Goal: Task Accomplishment & Management: Manage account settings

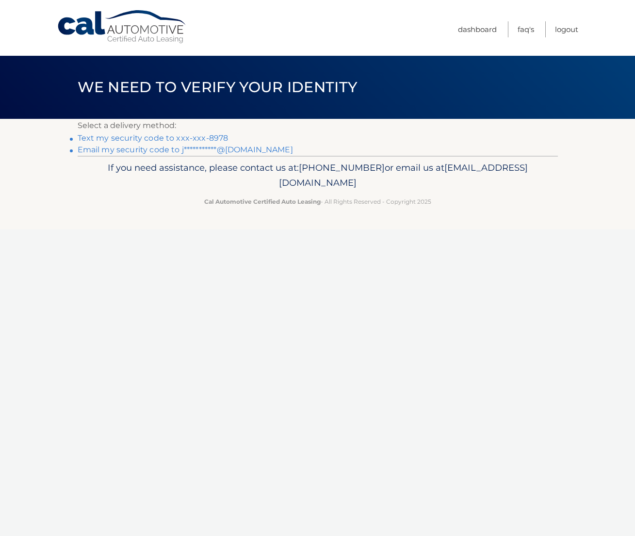
click at [187, 138] on link "Text my security code to xxx-xxx-8978" at bounding box center [153, 137] width 151 height 9
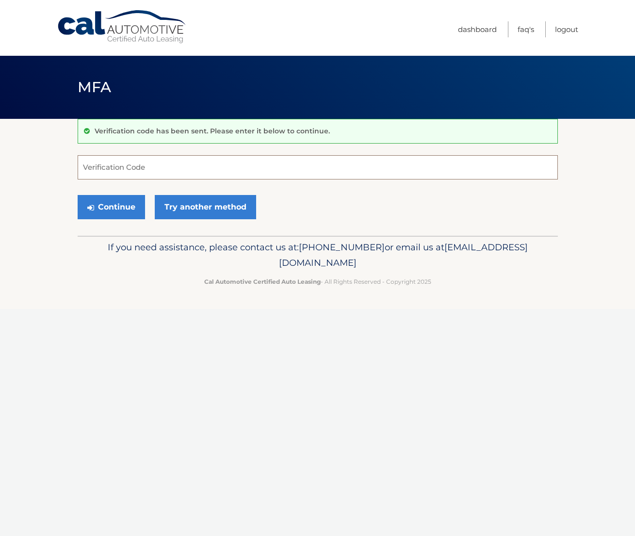
click at [182, 164] on input "Verification Code" at bounding box center [318, 167] width 480 height 24
paste input "544865"
type input "544865"
click at [130, 204] on button "Continue" at bounding box center [111, 207] width 67 height 24
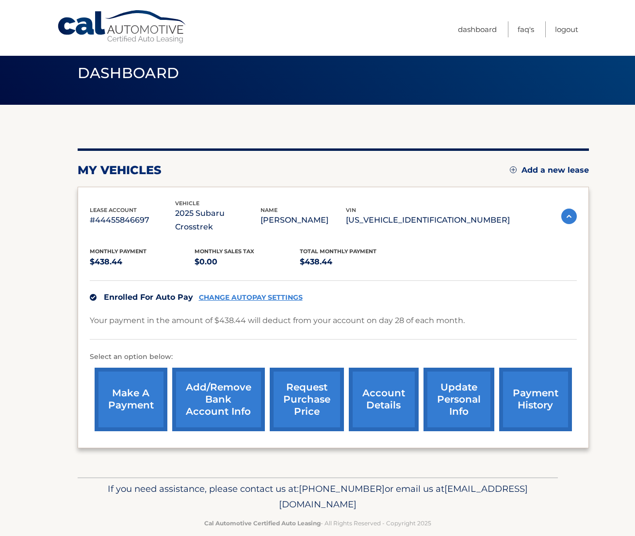
scroll to position [15, 0]
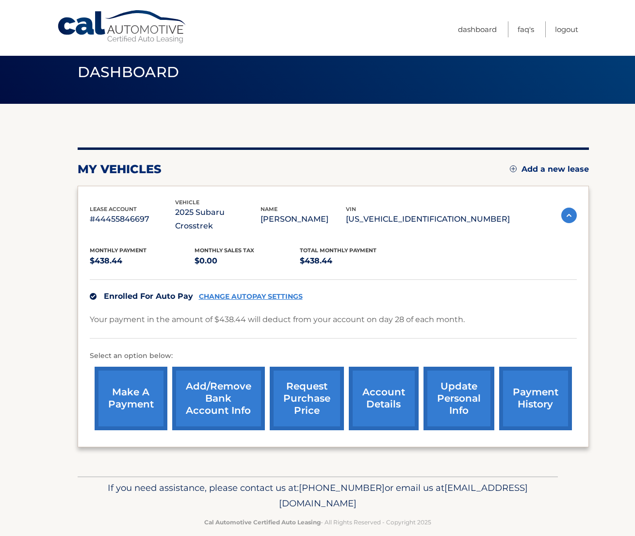
click at [222, 292] on link "CHANGE AUTOPAY SETTINGS" at bounding box center [251, 296] width 104 height 8
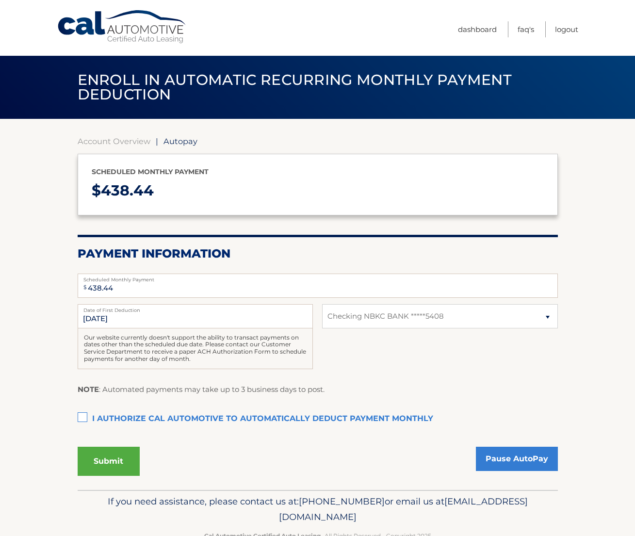
select select "ODRlYmY4NjctNWI3My00YjA2LWE2ZmYtZjM2NDkyN2Y5ODA4"
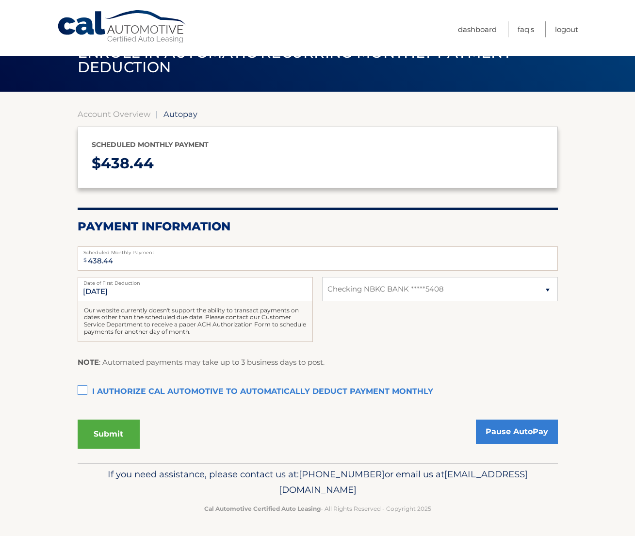
click at [354, 305] on div "[DATE] Date of First Deduction Our website currently doesn't support the abilit…" at bounding box center [318, 315] width 480 height 76
click at [359, 291] on select "Select Bank Account Checking NBKC BANK *****5408" at bounding box center [439, 289] width 235 height 24
select select
click at [322, 277] on select "Select Bank Account Checking NBKC BANK *****5408" at bounding box center [439, 289] width 235 height 24
click at [386, 297] on select "Select Bank Account Checking NBKC BANK *****5408" at bounding box center [439, 289] width 235 height 24
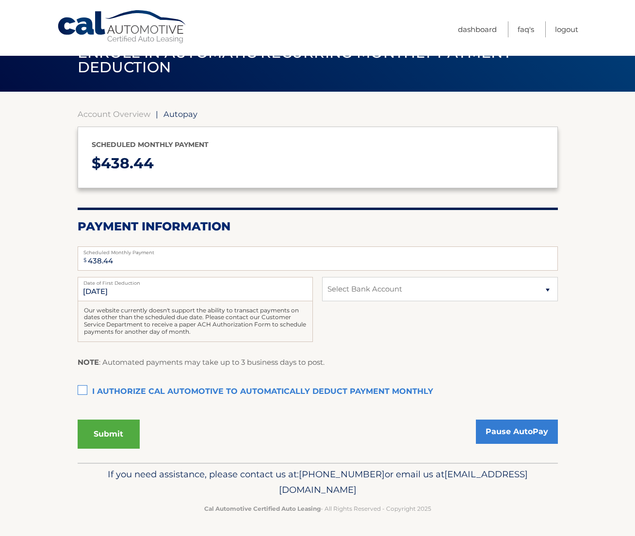
click at [174, 394] on label "I authorize cal automotive to automatically deduct payment monthly This checkbo…" at bounding box center [318, 391] width 480 height 19
click at [0, 0] on input "I authorize cal automotive to automatically deduct payment monthly This checkbo…" at bounding box center [0, 0] width 0 height 0
click at [358, 279] on select "Select Bank Account Checking NBKC BANK *****5408" at bounding box center [439, 289] width 235 height 24
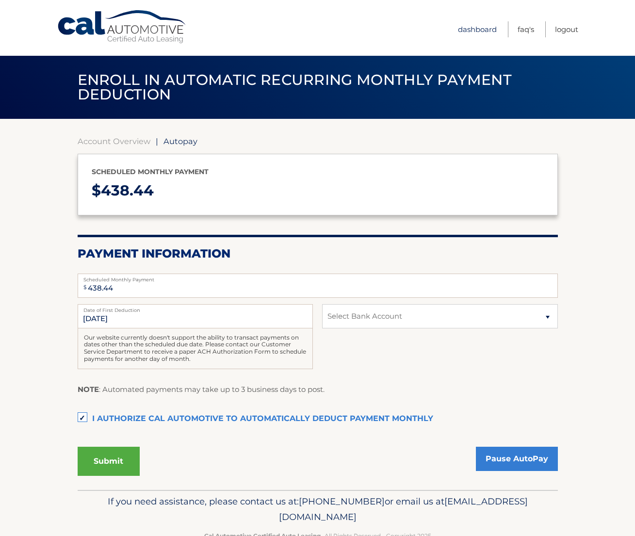
click at [465, 26] on link "Dashboard" at bounding box center [477, 29] width 39 height 16
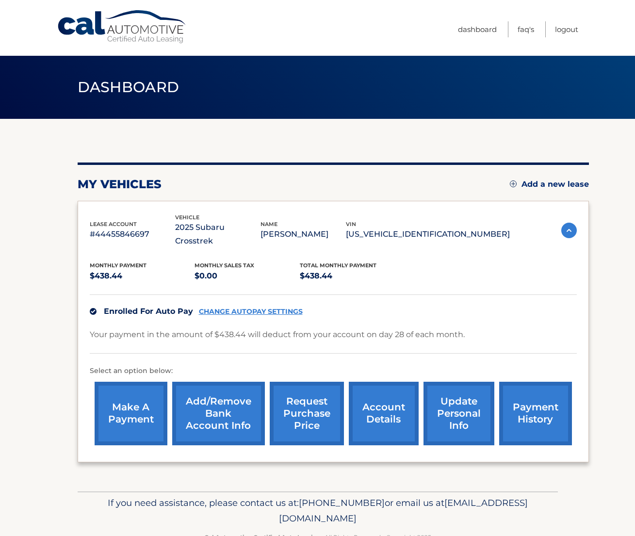
scroll to position [15, 0]
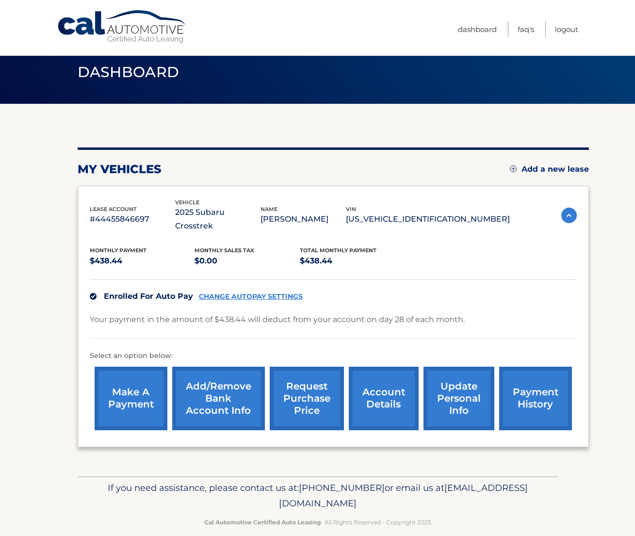
click at [222, 383] on link "Add/Remove bank account info" at bounding box center [218, 397] width 93 height 63
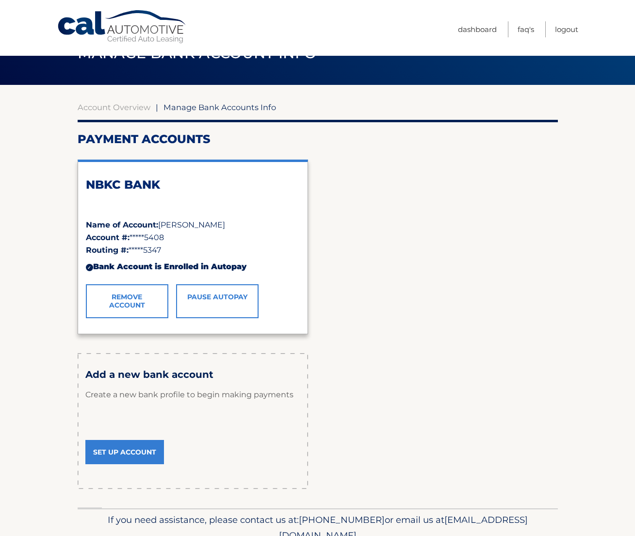
scroll to position [79, 0]
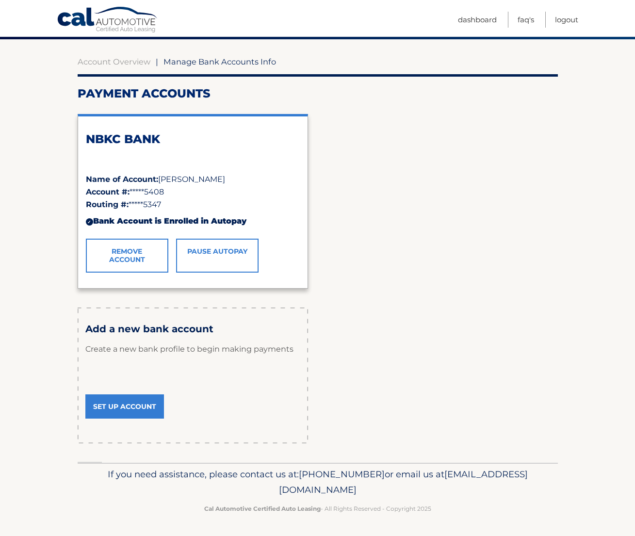
click at [127, 404] on link "Set Up Account" at bounding box center [124, 406] width 79 height 24
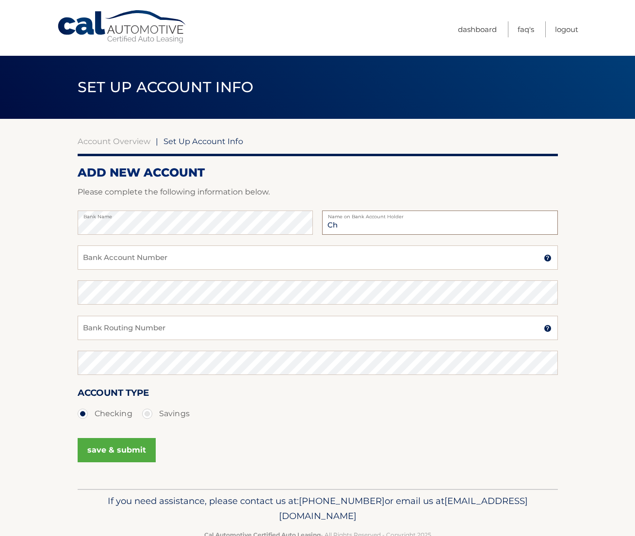
type input "C"
type input "[PERSON_NAME]"
click at [128, 257] on input "Bank Account Number" at bounding box center [318, 257] width 480 height 24
click at [146, 258] on input "812796007" at bounding box center [318, 257] width 480 height 24
type input "812796006"
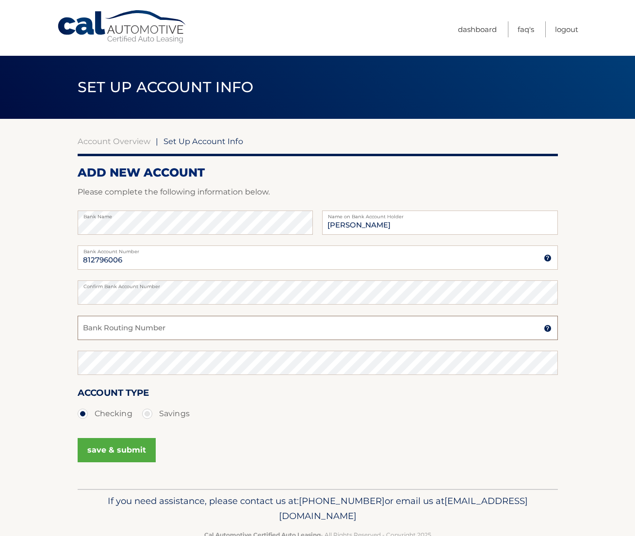
click at [151, 326] on input "Bank Routing Number" at bounding box center [318, 328] width 480 height 24
click at [130, 327] on input "021000021" at bounding box center [318, 328] width 480 height 24
type input "021000021"
click at [121, 449] on button "save & submit" at bounding box center [117, 450] width 78 height 24
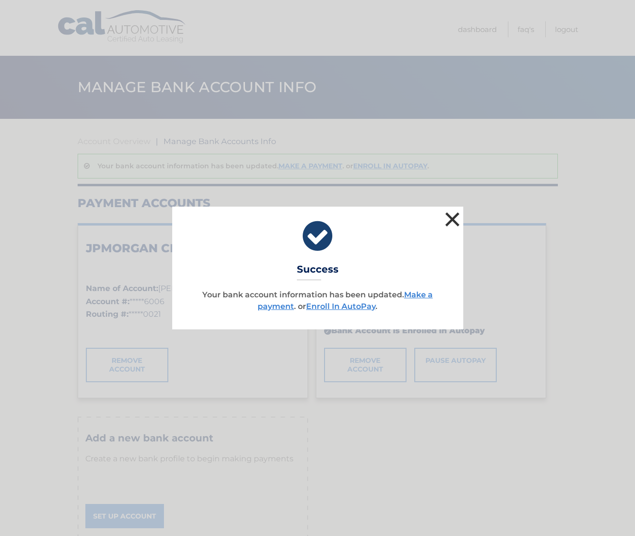
click at [455, 223] on button "×" at bounding box center [452, 218] width 19 height 19
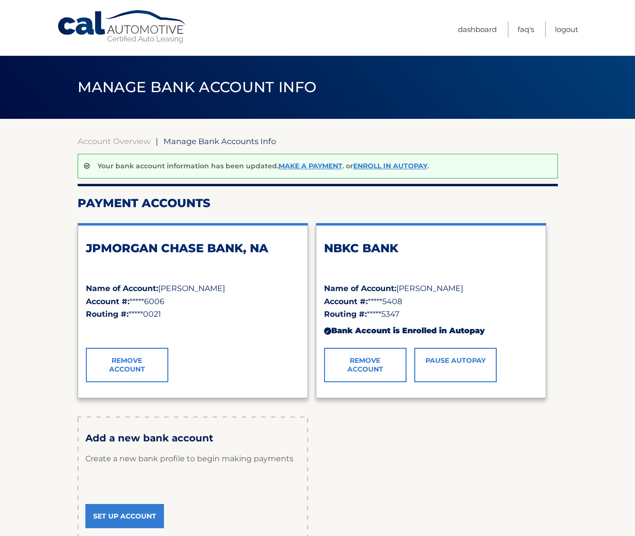
click at [144, 27] on link "Cal Automotive" at bounding box center [122, 27] width 131 height 34
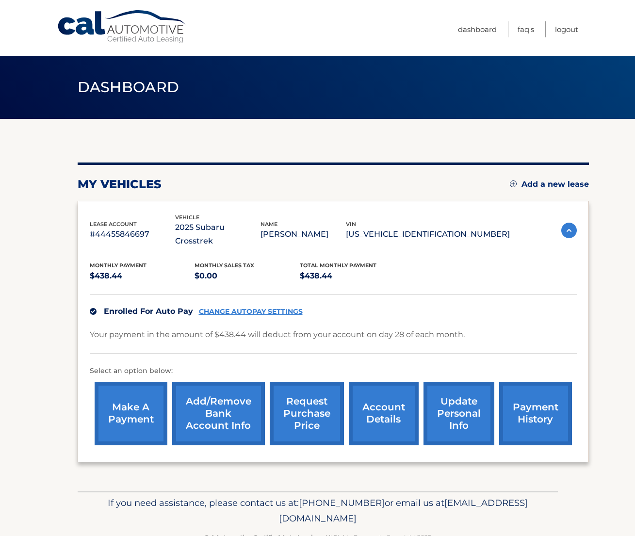
scroll to position [15, 0]
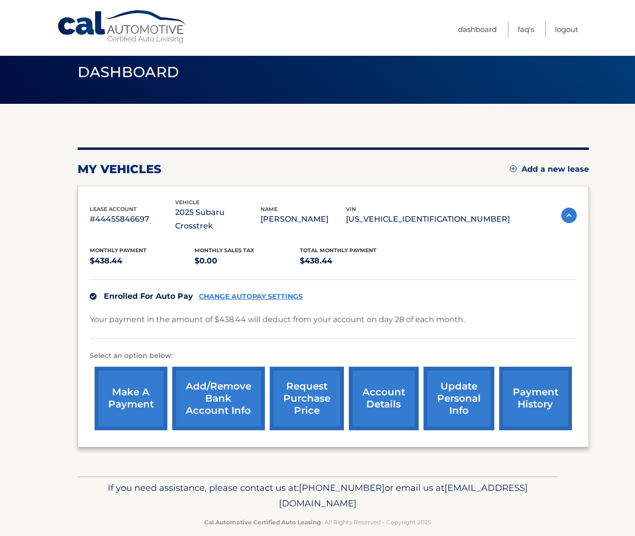
click at [540, 386] on link "payment history" at bounding box center [535, 397] width 73 height 63
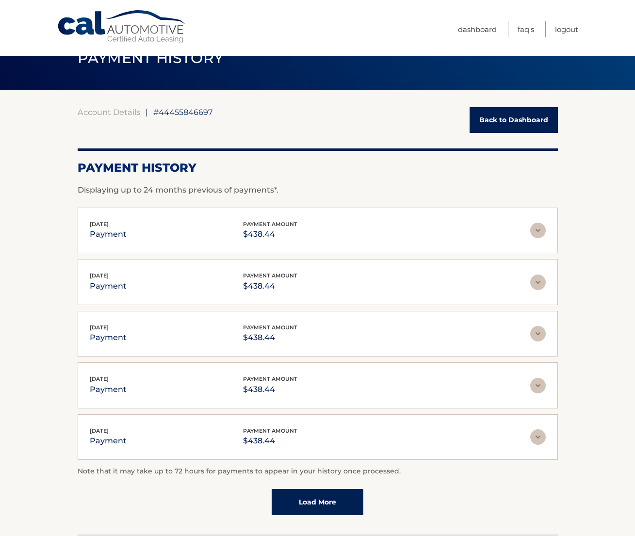
scroll to position [30, 0]
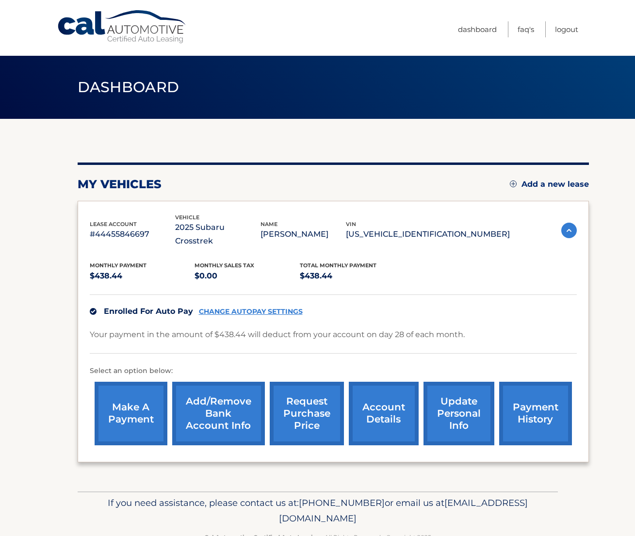
click at [218, 307] on link "CHANGE AUTOPAY SETTINGS" at bounding box center [251, 311] width 104 height 8
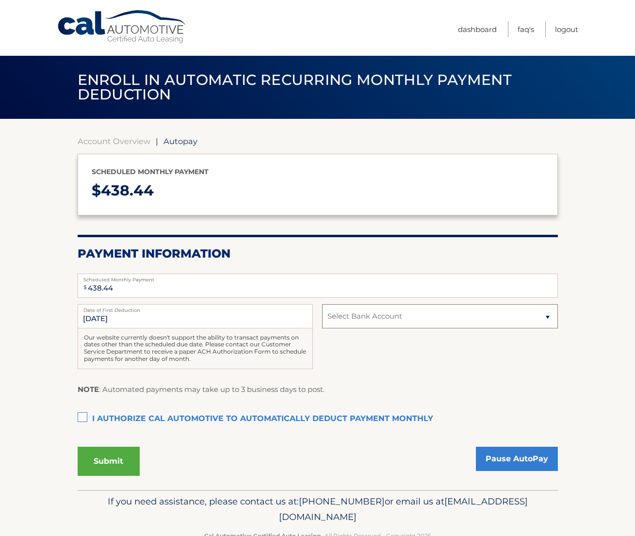
click at [370, 317] on select "Select Bank Account Checking JPMORGAN CHASE BANK, NA *****6006 Checking NBKC BA…" at bounding box center [439, 316] width 235 height 24
select select "NWMwNTYyN2YtYTQ3NS00YmQ5LTliOTgtNGYwZjE2NWNiNmRi"
click at [322, 304] on select "Select Bank Account Checking JPMORGAN CHASE BANK, NA *****6006 Checking NBKC BA…" at bounding box center [439, 316] width 235 height 24
click at [346, 364] on div "9/28/2025 Date of First Deduction Our website currently doesn't support the abi…" at bounding box center [318, 342] width 480 height 76
click at [238, 320] on input "9/28/2025" at bounding box center [195, 316] width 235 height 24
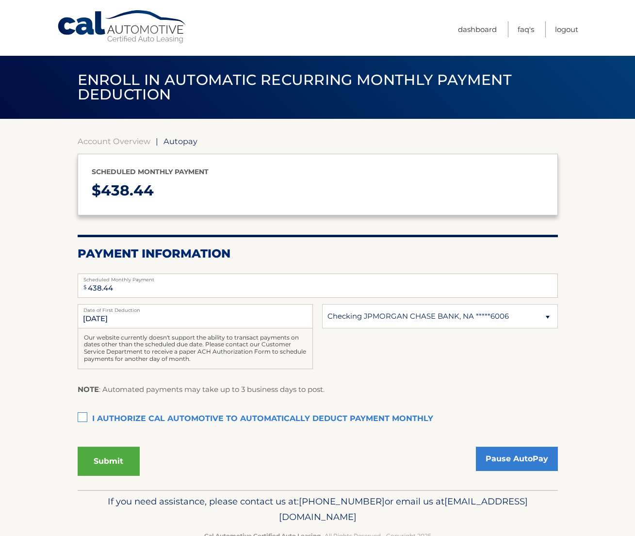
click at [318, 381] on fieldset "$ 438.44 Scheduled Monthly Payment Monthly Deduction cannot exceed amount of 2 …" at bounding box center [318, 378] width 480 height 222
click at [189, 423] on label "I authorize cal automotive to automatically deduct payment monthly This checkbo…" at bounding box center [318, 418] width 480 height 19
click at [0, 0] on input "I authorize cal automotive to automatically deduct payment monthly This checkbo…" at bounding box center [0, 0] width 0 height 0
click at [114, 469] on button "Submit" at bounding box center [109, 460] width 62 height 29
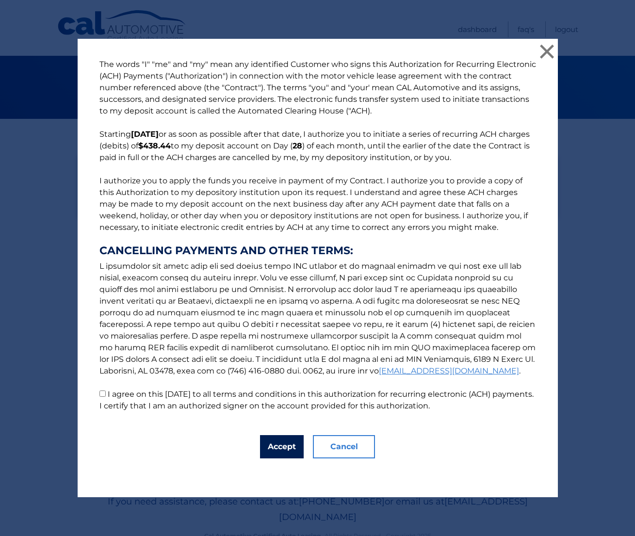
click at [285, 449] on button "Accept" at bounding box center [282, 446] width 44 height 23
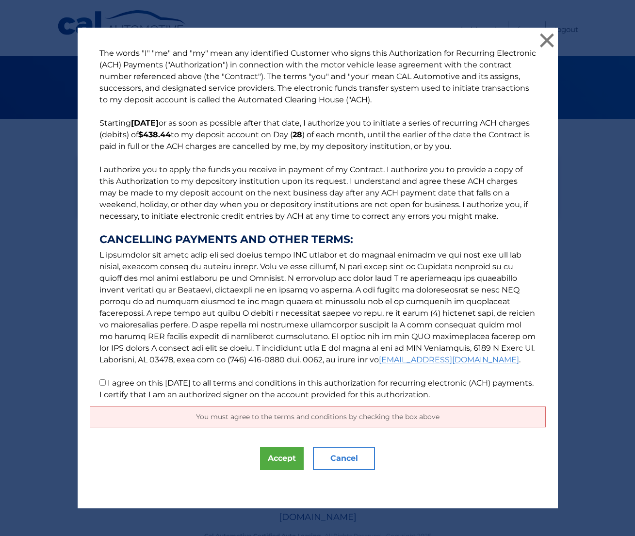
click at [215, 382] on label "I agree on this 09/14/2025 to all terms and conditions in this authorization fo…" at bounding box center [316, 388] width 434 height 21
click at [106, 382] on input "I agree on this 09/14/2025 to all terms and conditions in this authorization fo…" at bounding box center [102, 382] width 6 height 6
checkbox input "true"
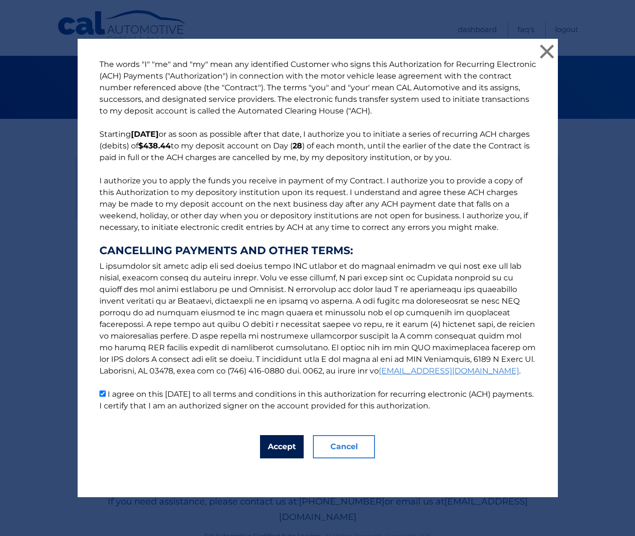
click at [285, 456] on button "Accept" at bounding box center [282, 446] width 44 height 23
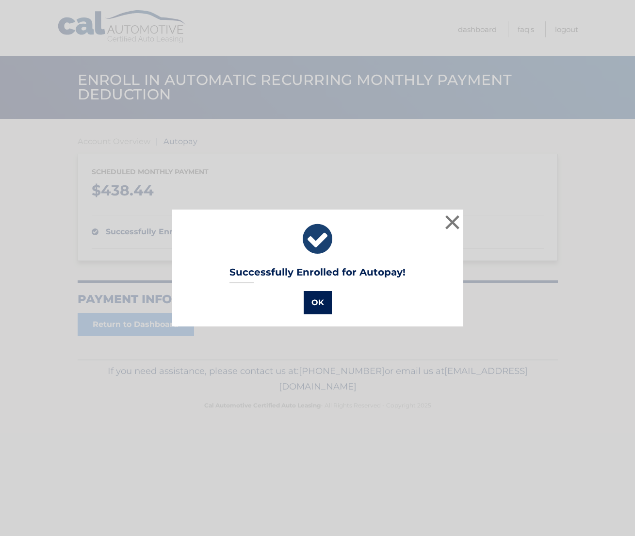
click at [321, 308] on button "OK" at bounding box center [317, 302] width 28 height 23
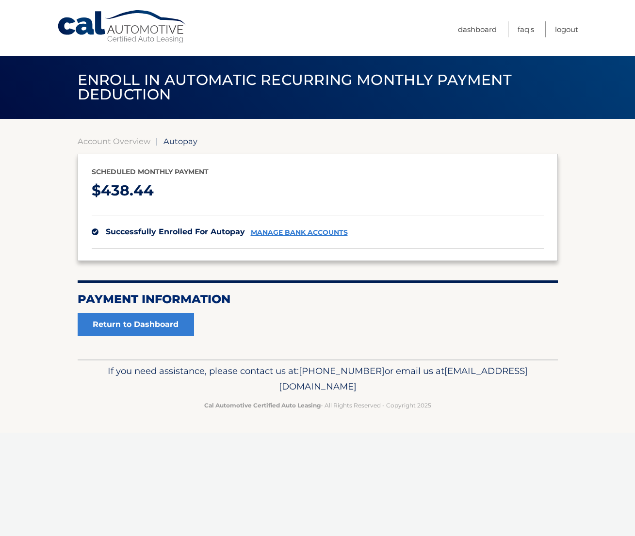
click at [139, 36] on link "Cal Automotive" at bounding box center [122, 27] width 131 height 34
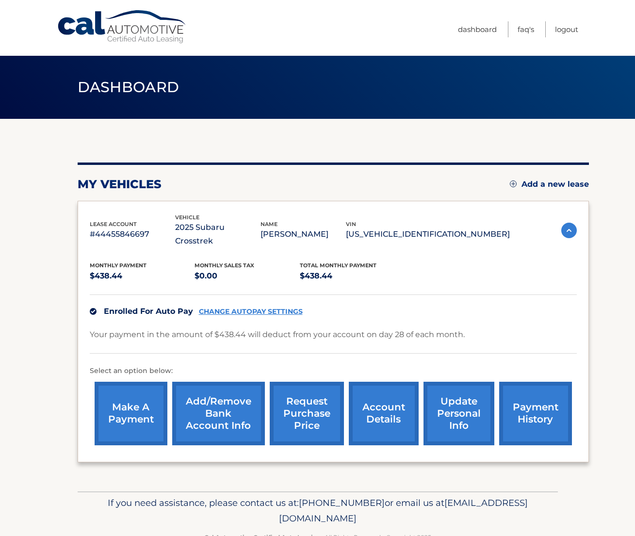
scroll to position [15, 0]
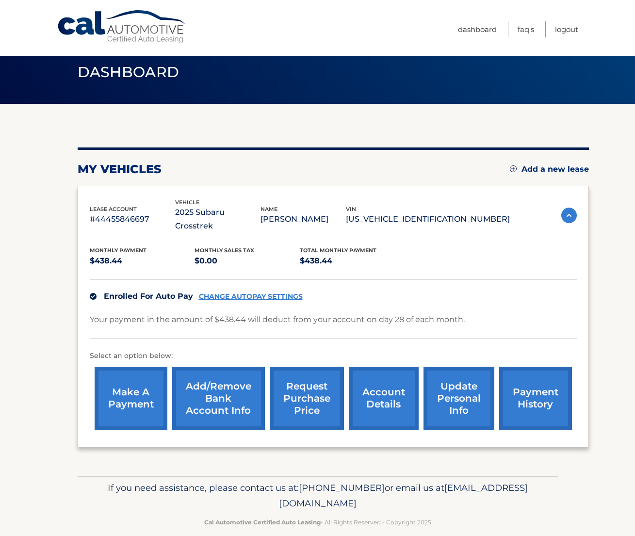
click at [299, 371] on link "request purchase price" at bounding box center [307, 397] width 74 height 63
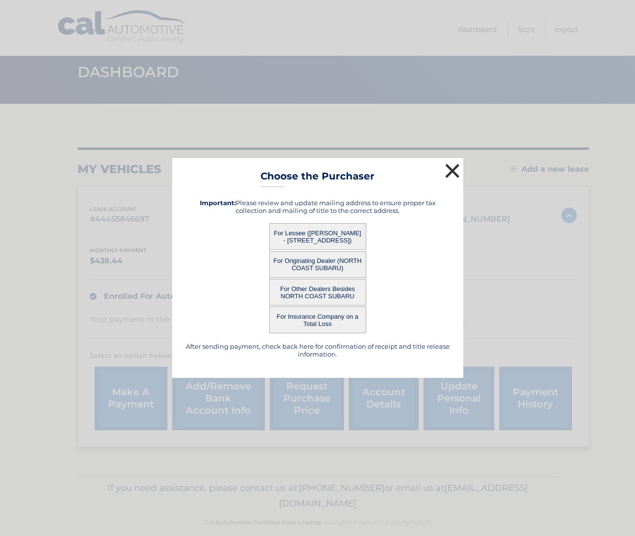
click at [449, 168] on button "×" at bounding box center [452, 170] width 19 height 19
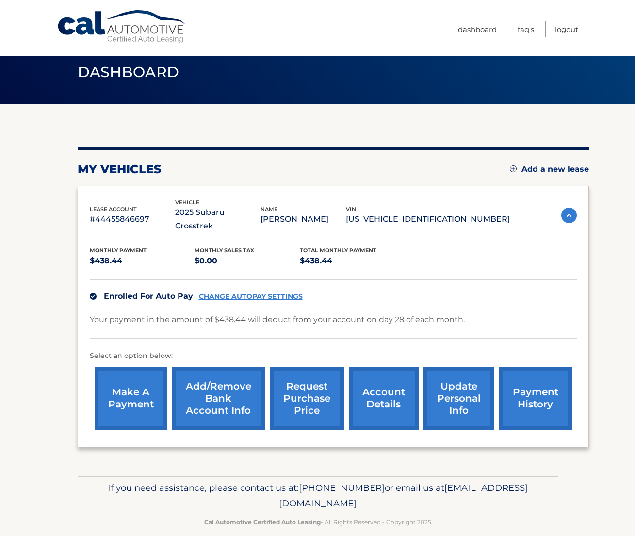
click at [401, 381] on link "account details" at bounding box center [384, 397] width 70 height 63
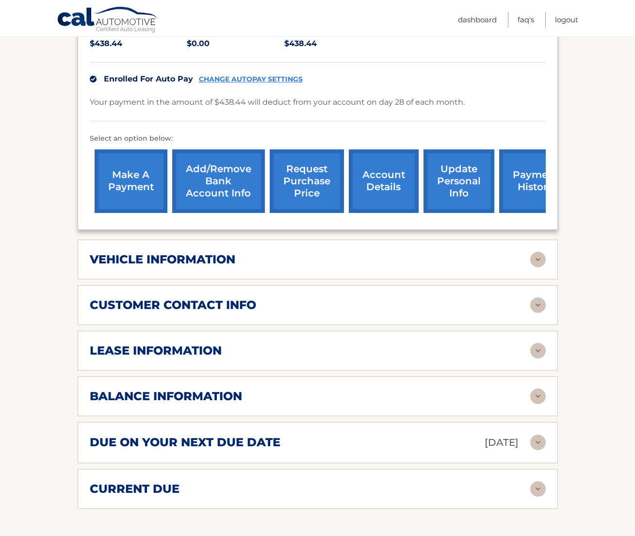
scroll to position [248, 0]
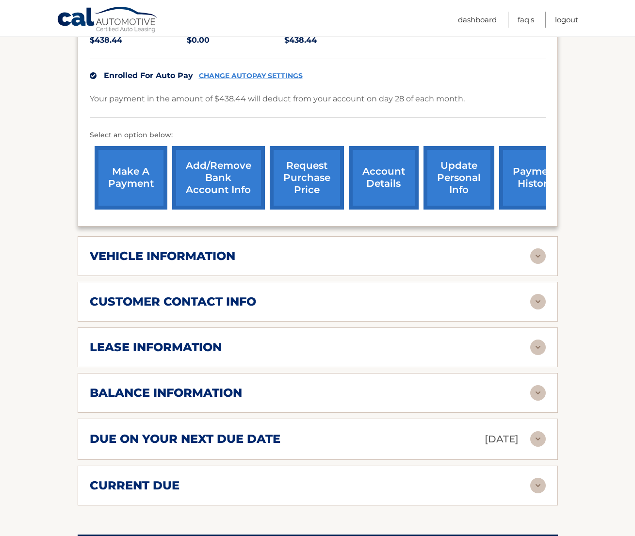
click at [300, 249] on div "vehicle information" at bounding box center [310, 256] width 440 height 15
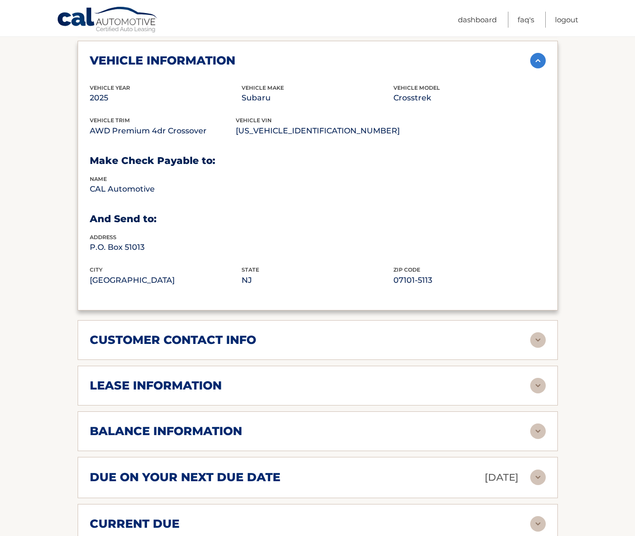
scroll to position [450, 0]
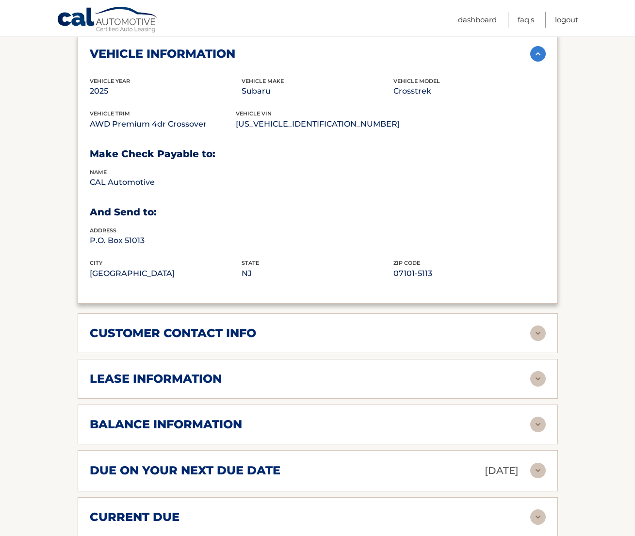
click at [305, 326] on div "customer contact info" at bounding box center [310, 333] width 440 height 15
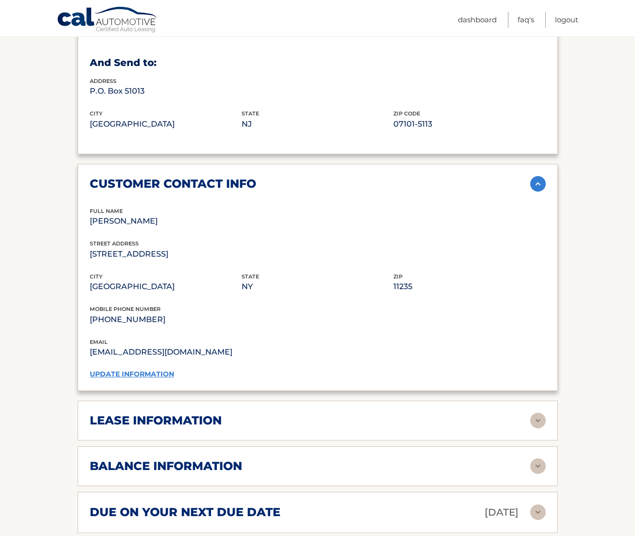
scroll to position [638, 0]
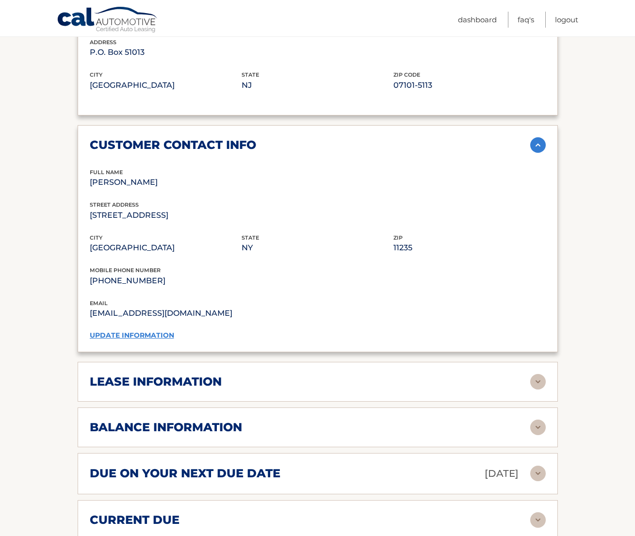
click at [164, 331] on link "update information" at bounding box center [132, 335] width 84 height 9
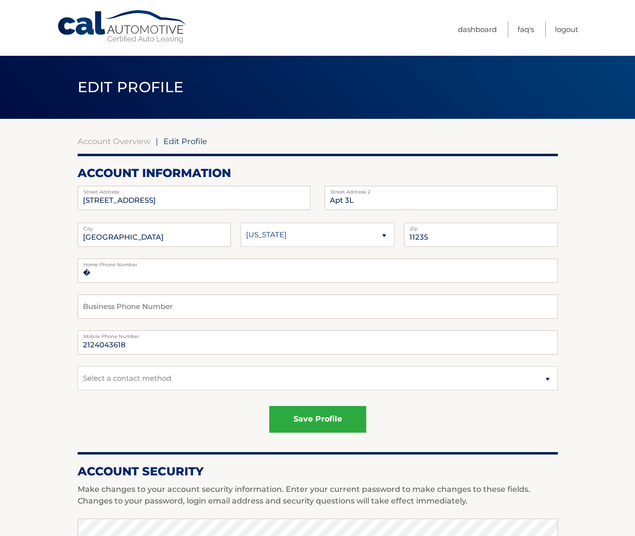
scroll to position [41, 0]
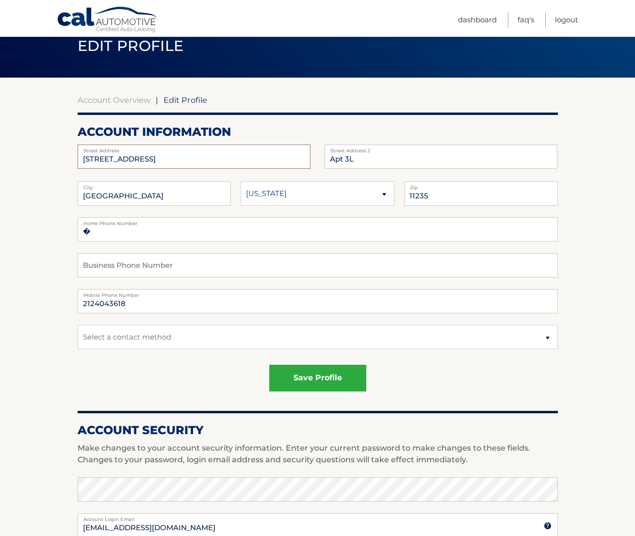
click at [199, 159] on input "[STREET_ADDRESS]" at bounding box center [194, 156] width 233 height 24
type input "[STREET_ADDRESS]"
type input "[GEOGRAPHIC_DATA]"
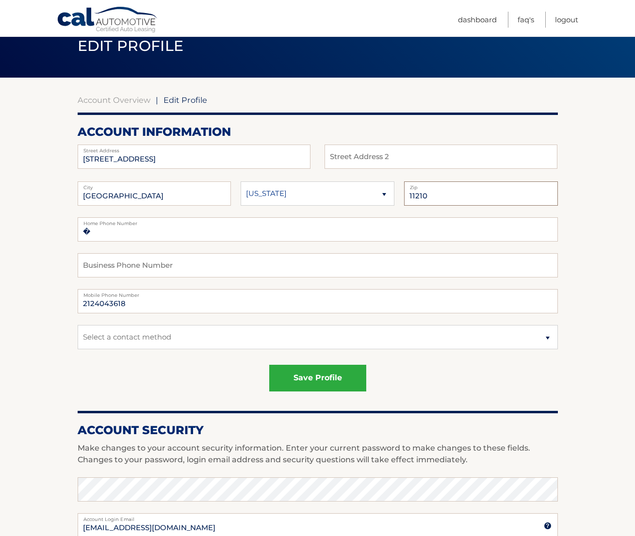
type input "11210"
click at [202, 380] on div "save profile" at bounding box center [318, 378] width 480 height 27
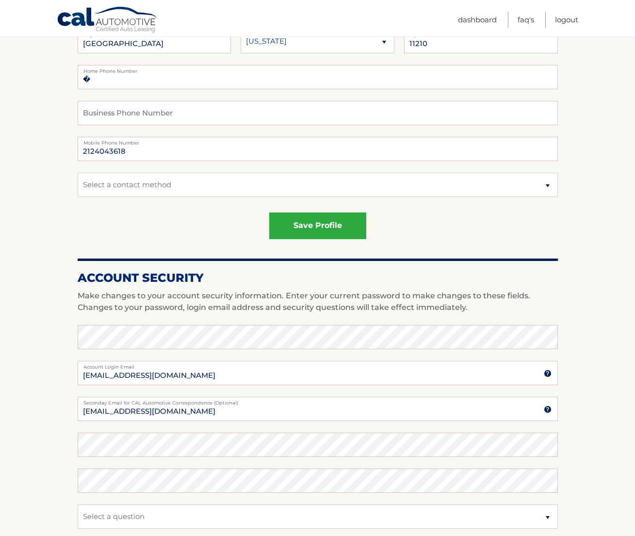
scroll to position [201, 0]
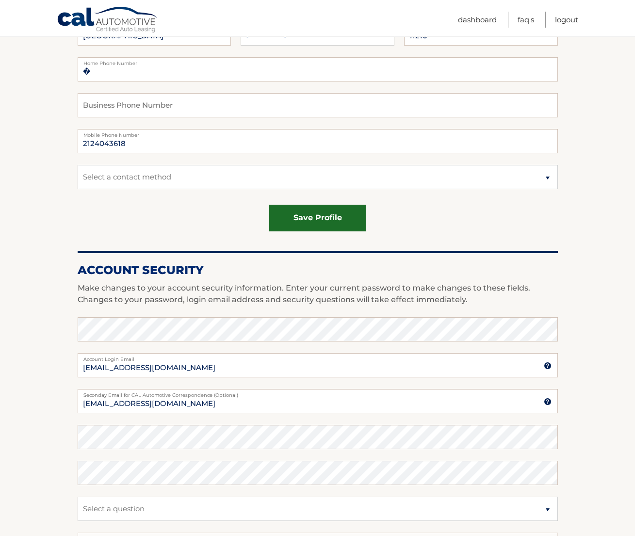
click at [302, 217] on button "save profile" at bounding box center [317, 218] width 97 height 27
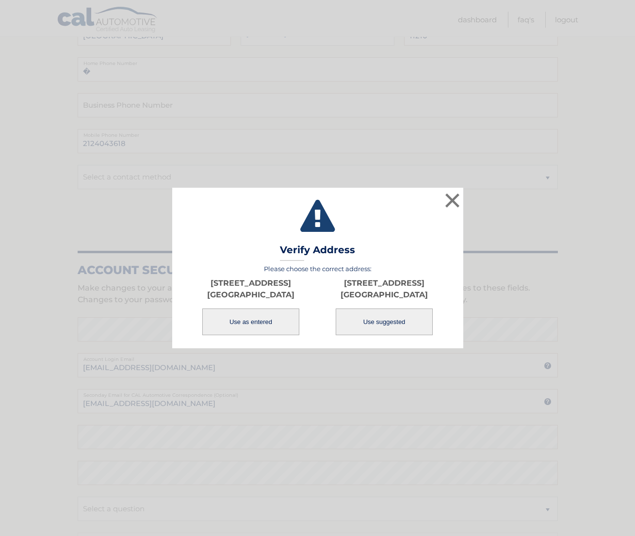
click at [355, 326] on button "Use suggested" at bounding box center [383, 321] width 97 height 27
type input "3611 BEDFORD AVE"
type input "[GEOGRAPHIC_DATA]"
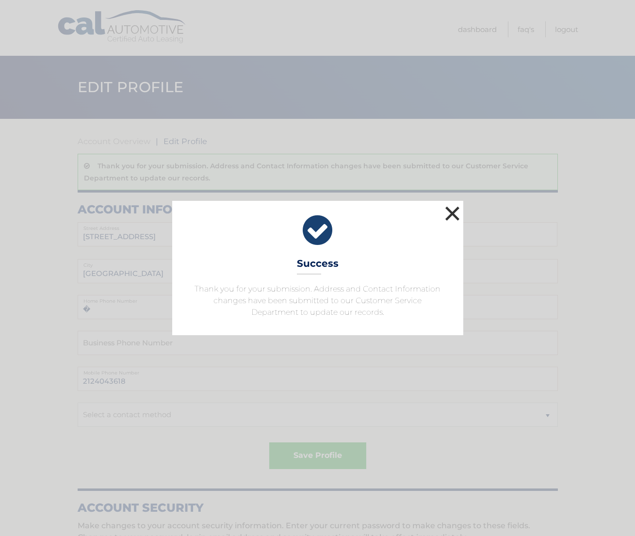
click at [456, 210] on button "×" at bounding box center [452, 213] width 19 height 19
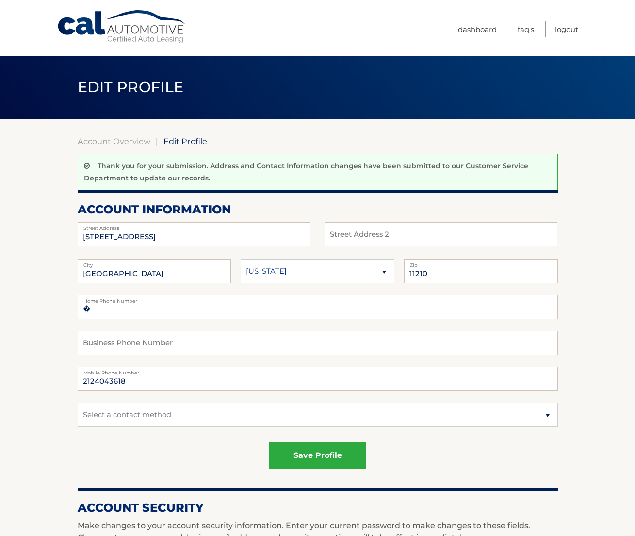
click at [79, 26] on link "Cal Automotive" at bounding box center [122, 27] width 131 height 34
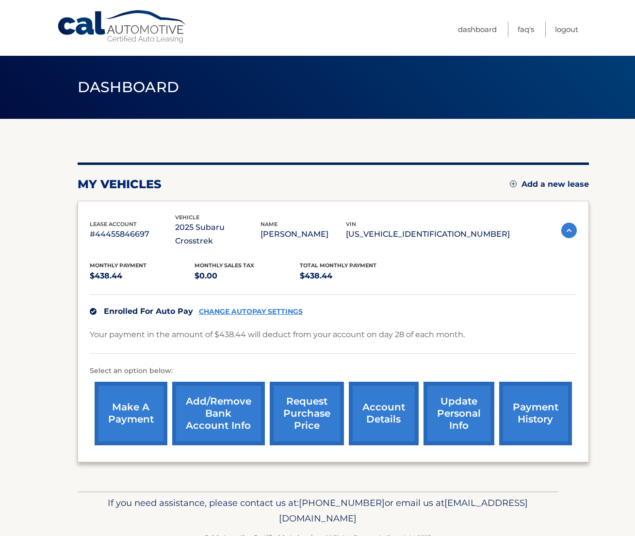
scroll to position [15, 0]
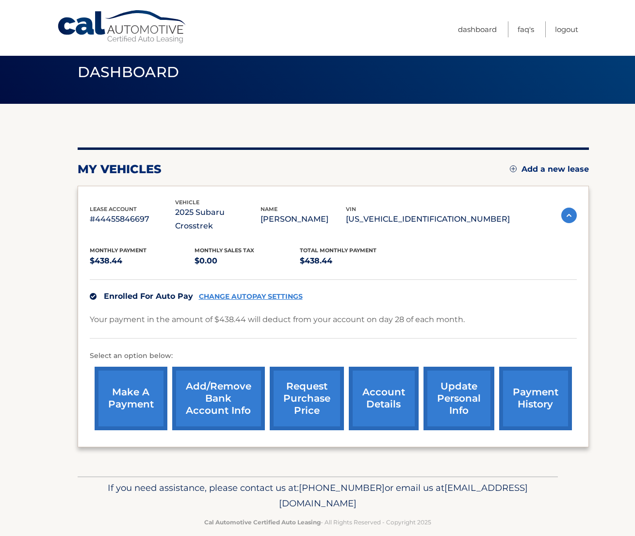
click at [304, 374] on link "request purchase price" at bounding box center [307, 397] width 74 height 63
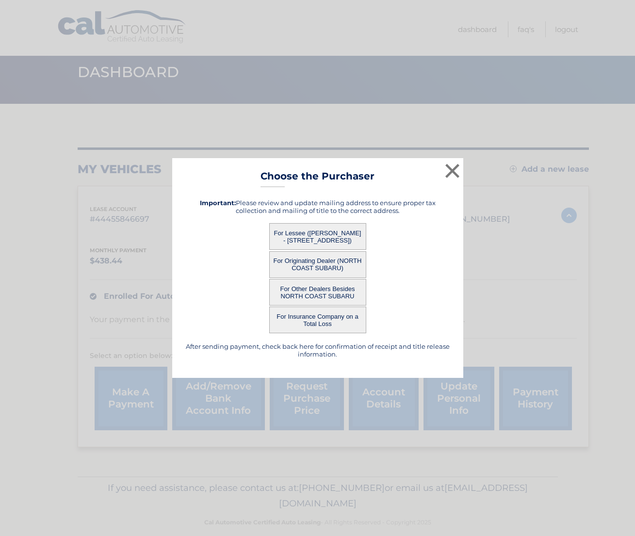
click at [317, 242] on button "For Lessee ([PERSON_NAME] - [STREET_ADDRESS])" at bounding box center [317, 236] width 97 height 27
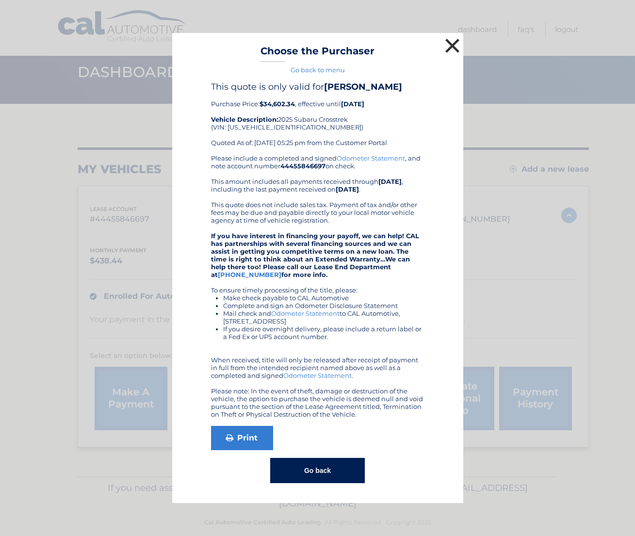
click at [449, 45] on button "×" at bounding box center [452, 45] width 19 height 19
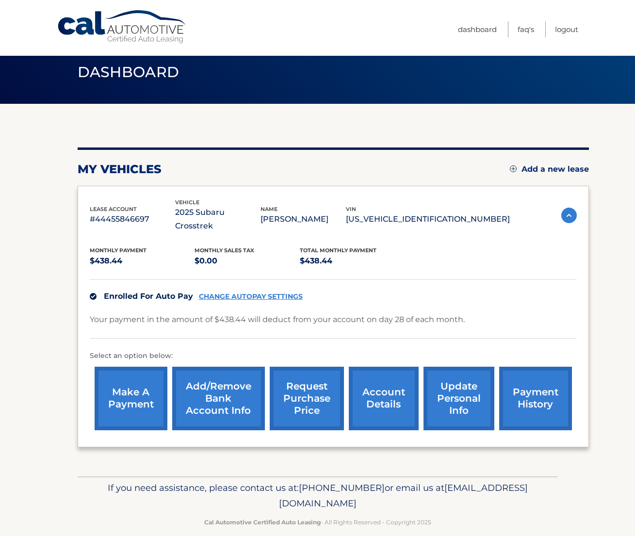
click at [366, 377] on link "account details" at bounding box center [384, 397] width 70 height 63
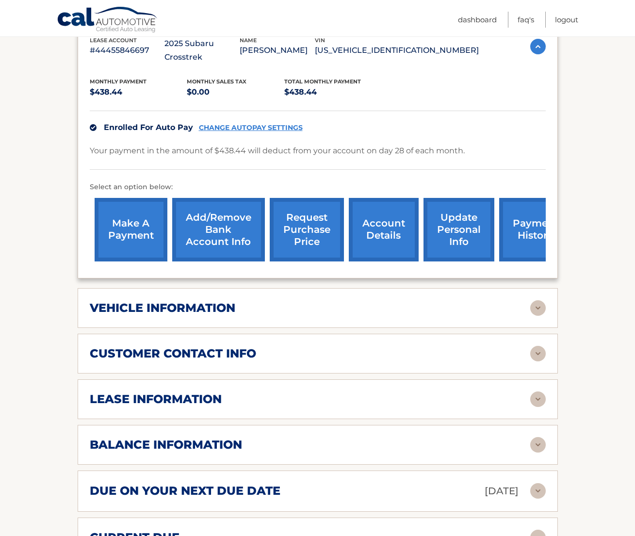
scroll to position [209, 0]
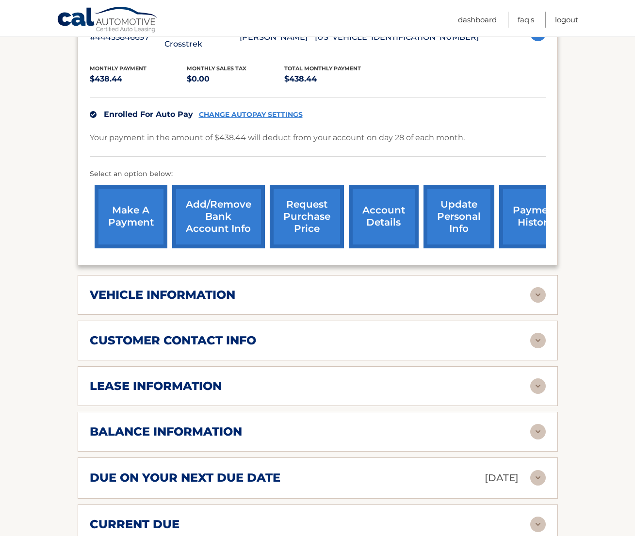
click at [373, 333] on div "customer contact info" at bounding box center [310, 340] width 440 height 15
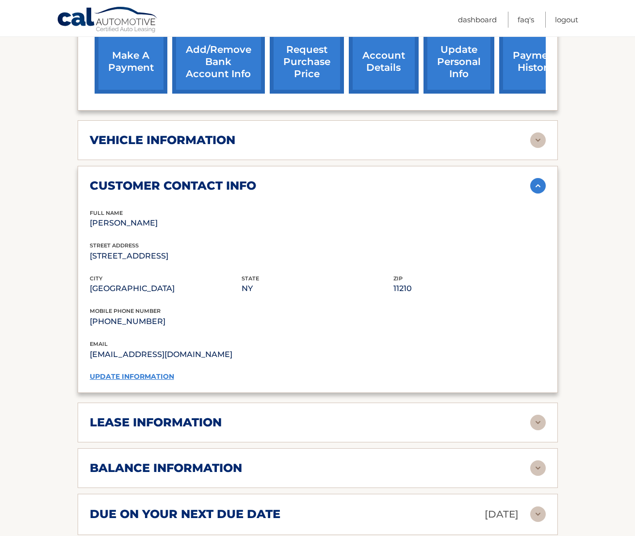
scroll to position [440, 0]
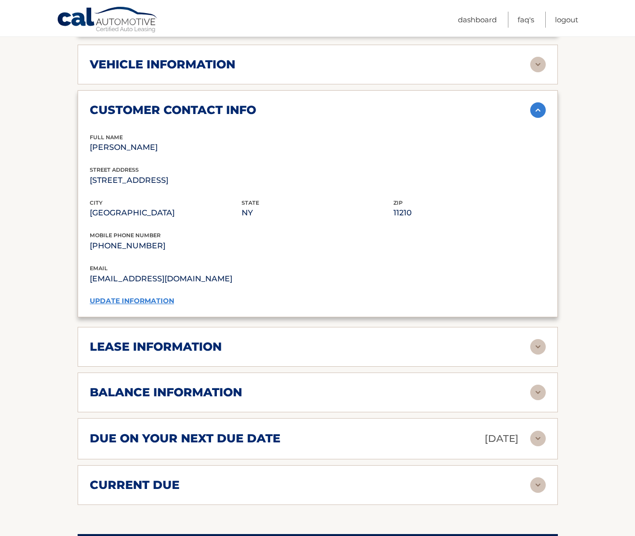
click at [373, 339] on div "lease information" at bounding box center [310, 346] width 440 height 15
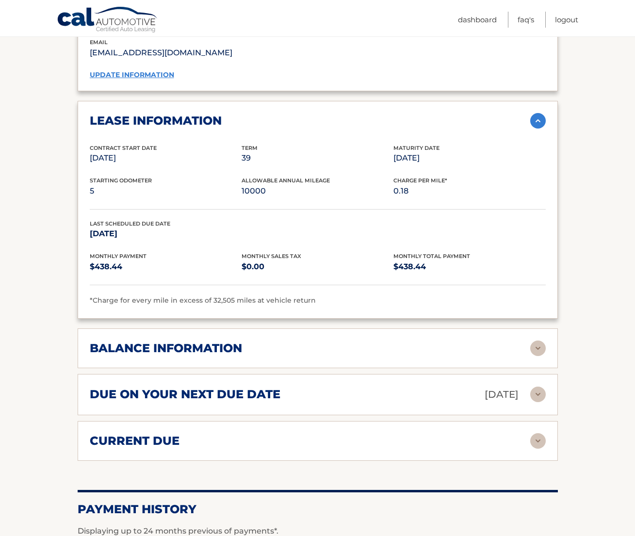
scroll to position [669, 0]
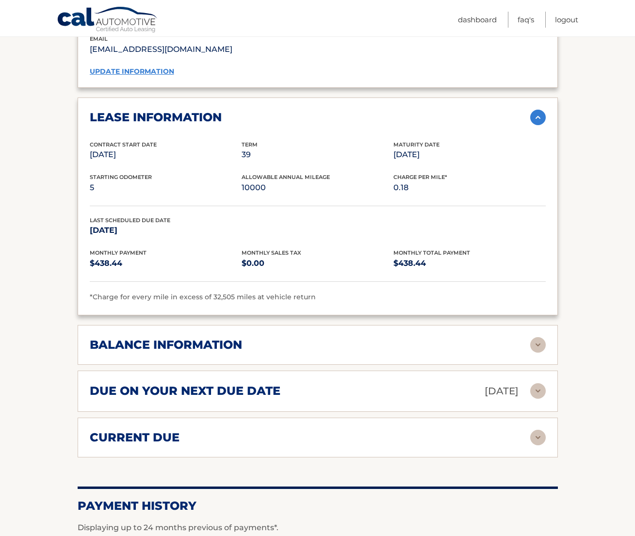
click at [374, 325] on div "balance information Payments Received 7 Payments Remaining 32 Next Payment will…" at bounding box center [318, 345] width 480 height 40
click at [390, 337] on div "balance information" at bounding box center [310, 344] width 440 height 15
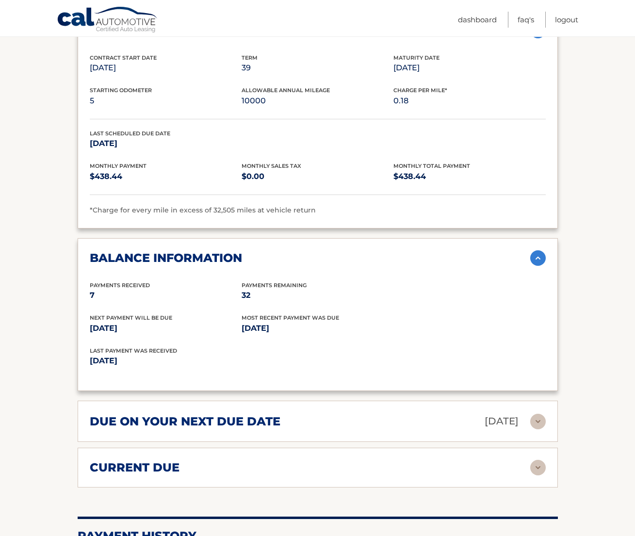
scroll to position [781, 0]
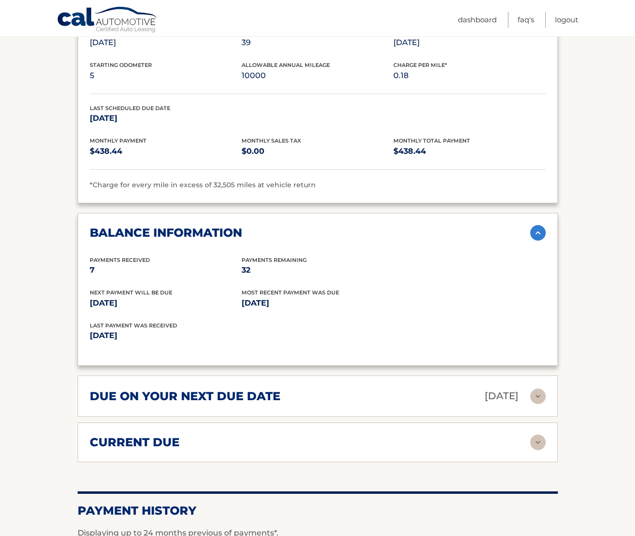
click at [388, 387] on div "due on your next due date Sep 28, 2025" at bounding box center [310, 395] width 440 height 17
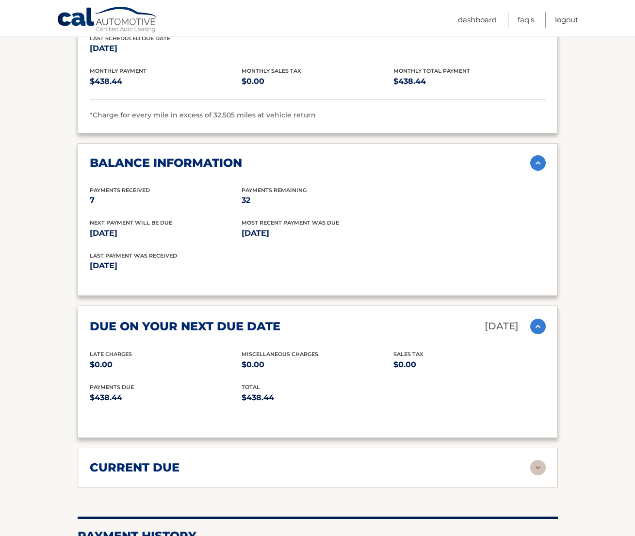
scroll to position [913, 0]
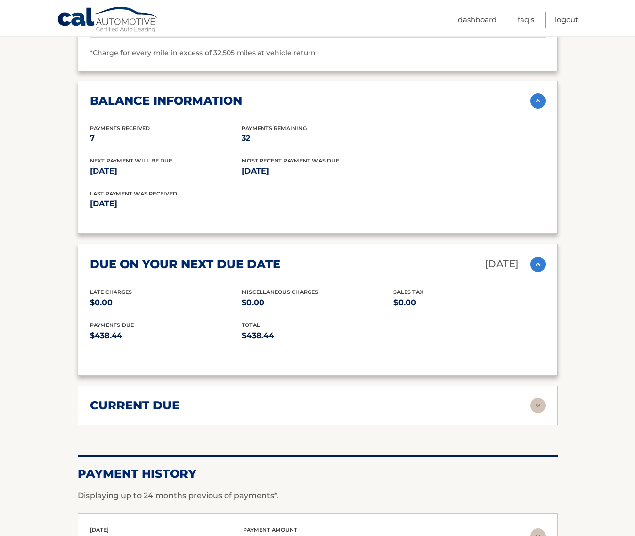
click at [387, 398] on div "current due" at bounding box center [310, 405] width 440 height 15
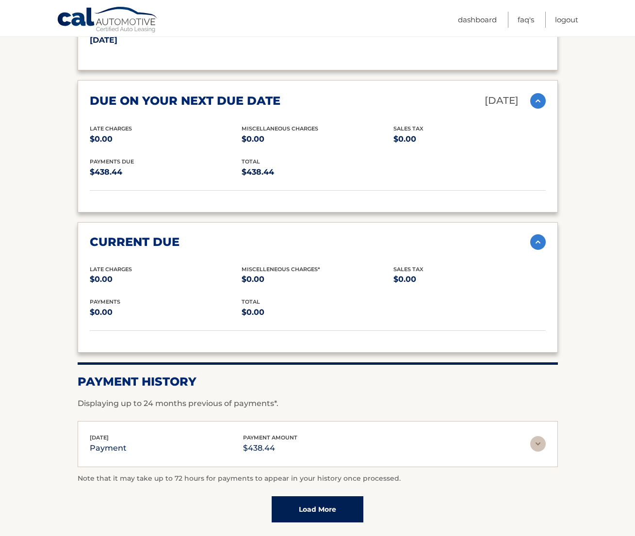
scroll to position [1130, 0]
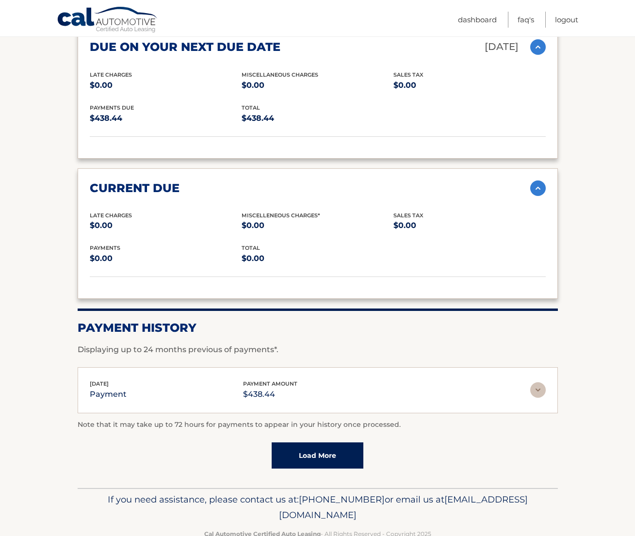
click at [392, 379] on div "Aug 28, 2025 payment payment amount $438.44" at bounding box center [310, 390] width 440 height 22
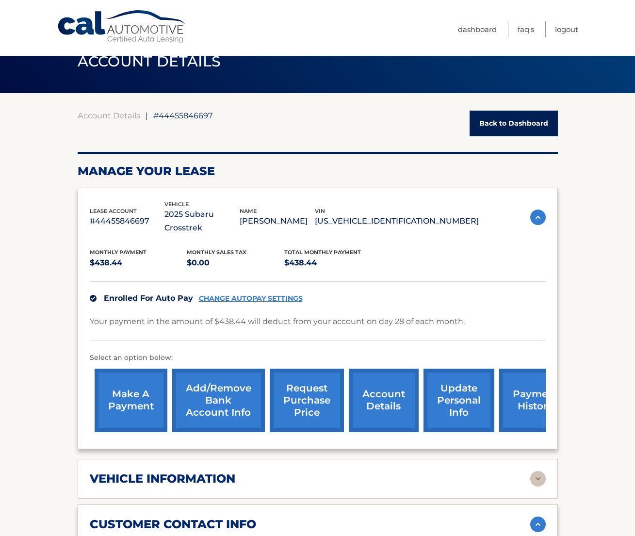
scroll to position [0, 0]
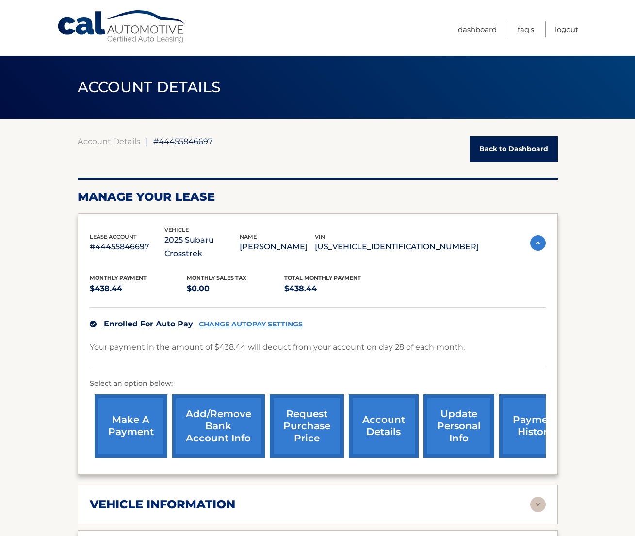
click at [501, 150] on link "Back to Dashboard" at bounding box center [513, 149] width 88 height 26
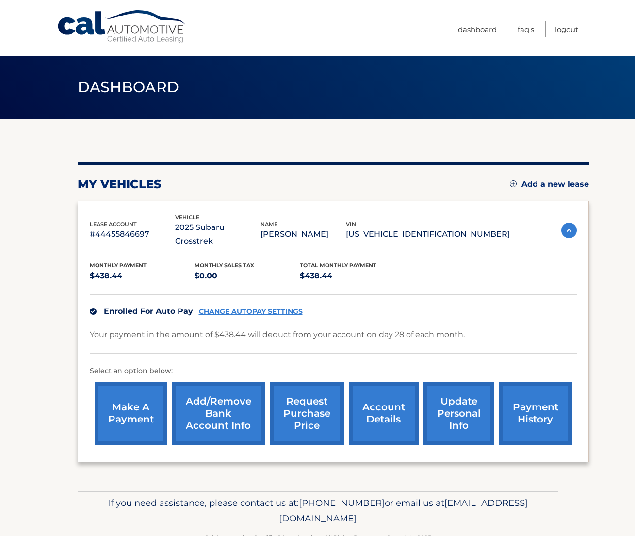
scroll to position [15, 0]
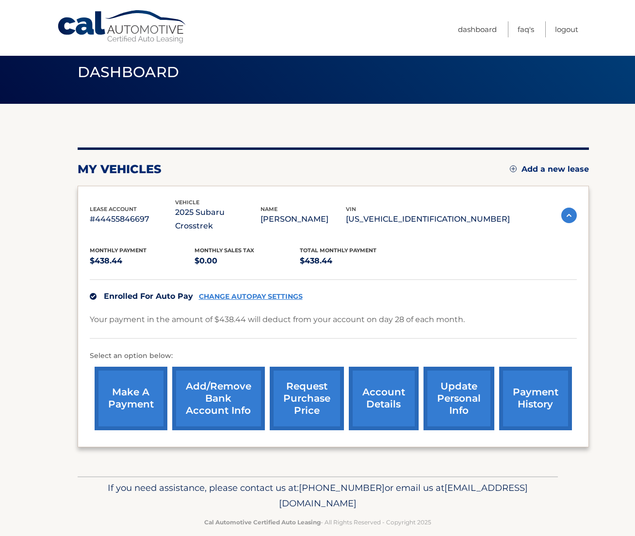
click at [116, 385] on link "make a payment" at bounding box center [131, 397] width 73 height 63
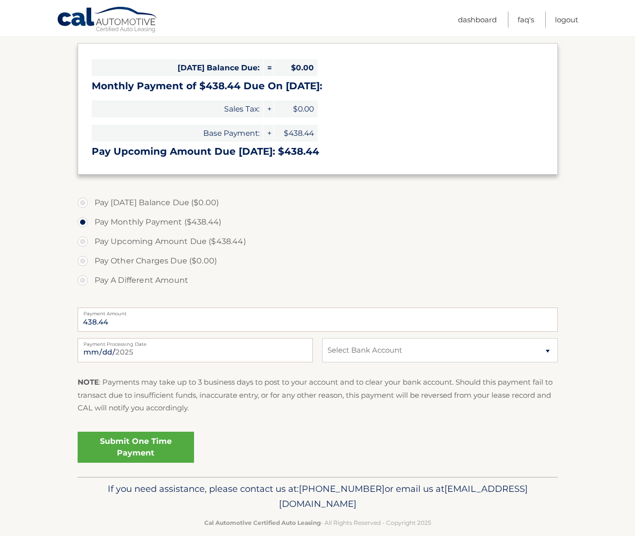
scroll to position [157, 0]
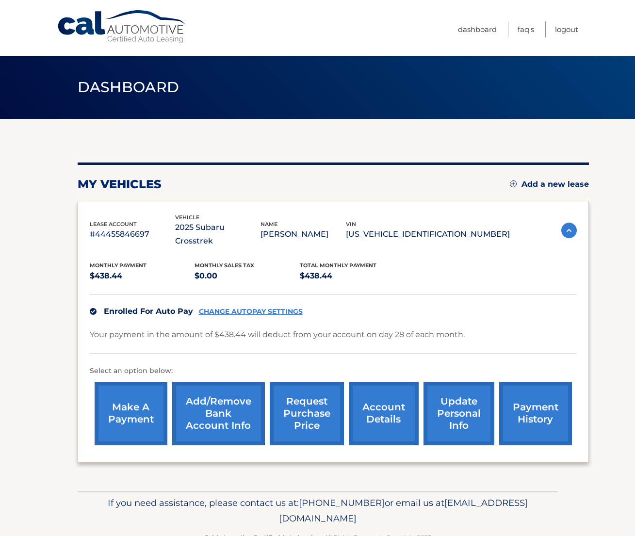
scroll to position [15, 0]
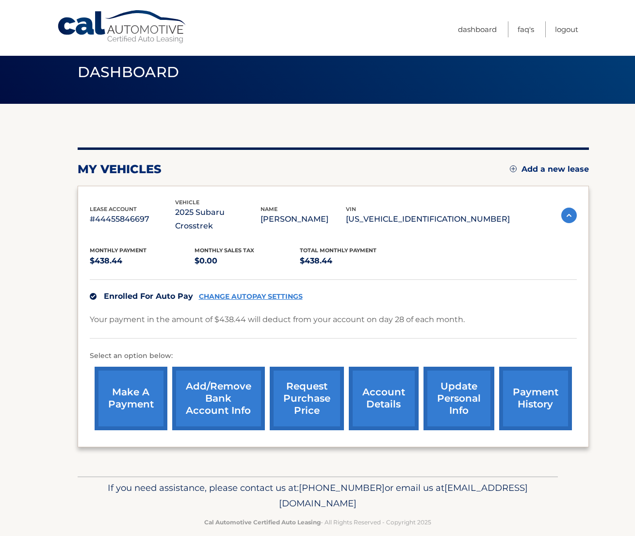
click at [394, 382] on link "account details" at bounding box center [384, 397] width 70 height 63
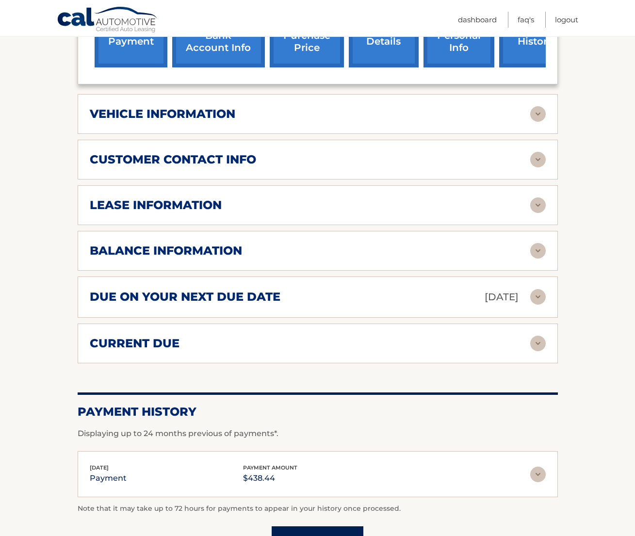
scroll to position [485, 0]
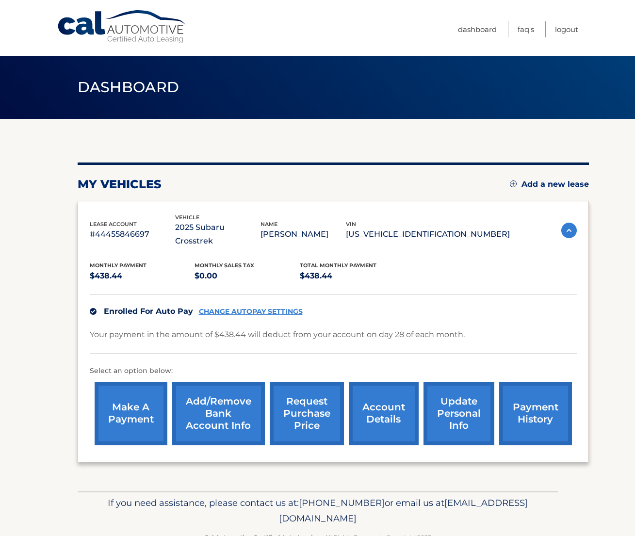
click at [388, 390] on link "account details" at bounding box center [384, 412] width 70 height 63
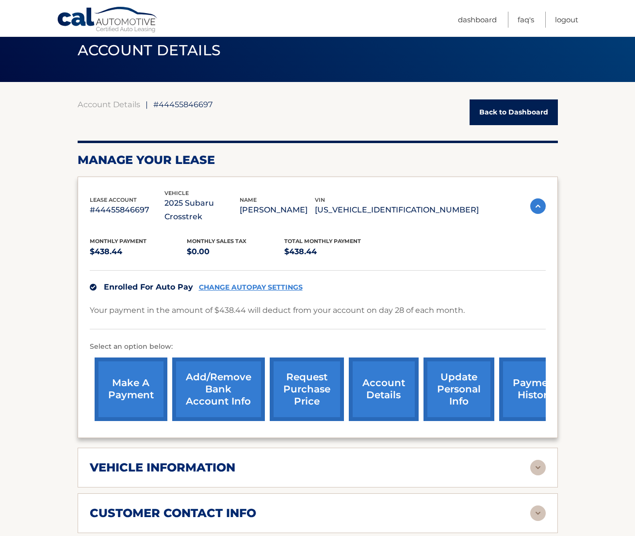
scroll to position [38, 0]
